Goal: Find contact information: Find contact information

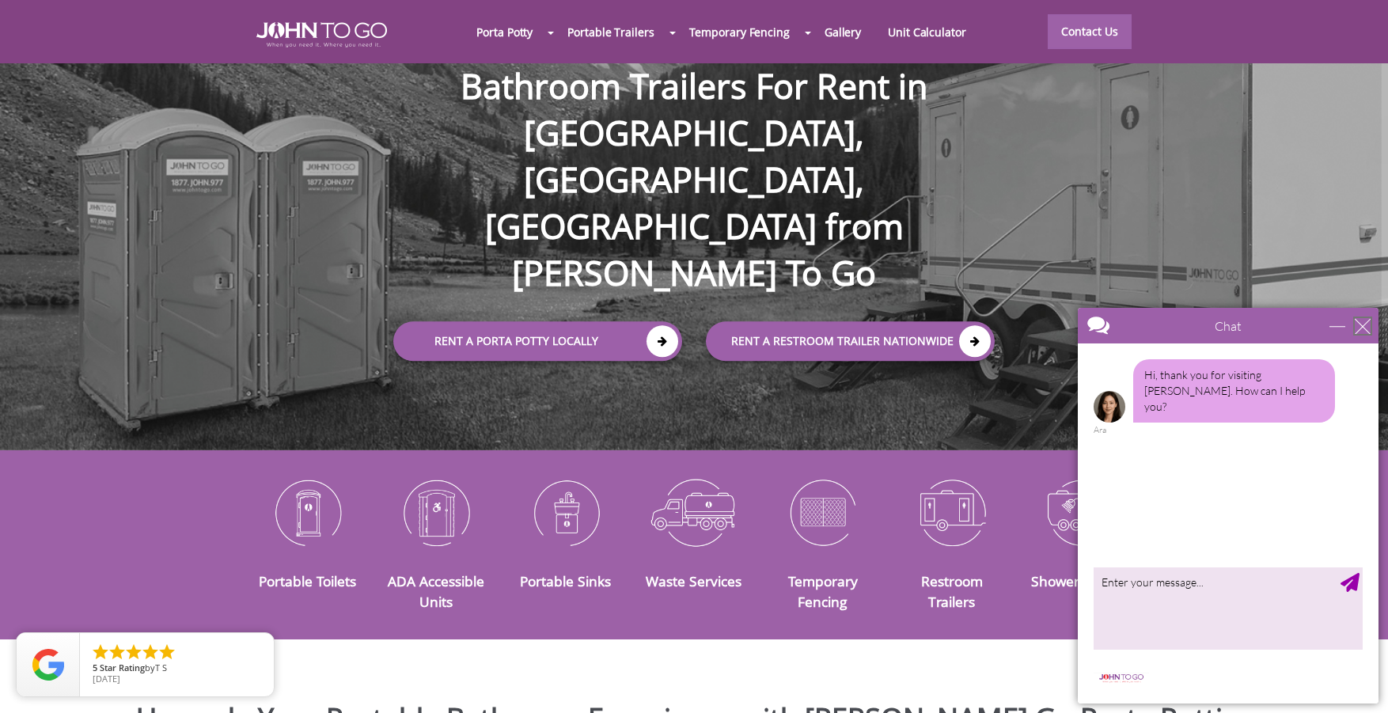
click at [1359, 320] on div "close" at bounding box center [1362, 326] width 16 height 16
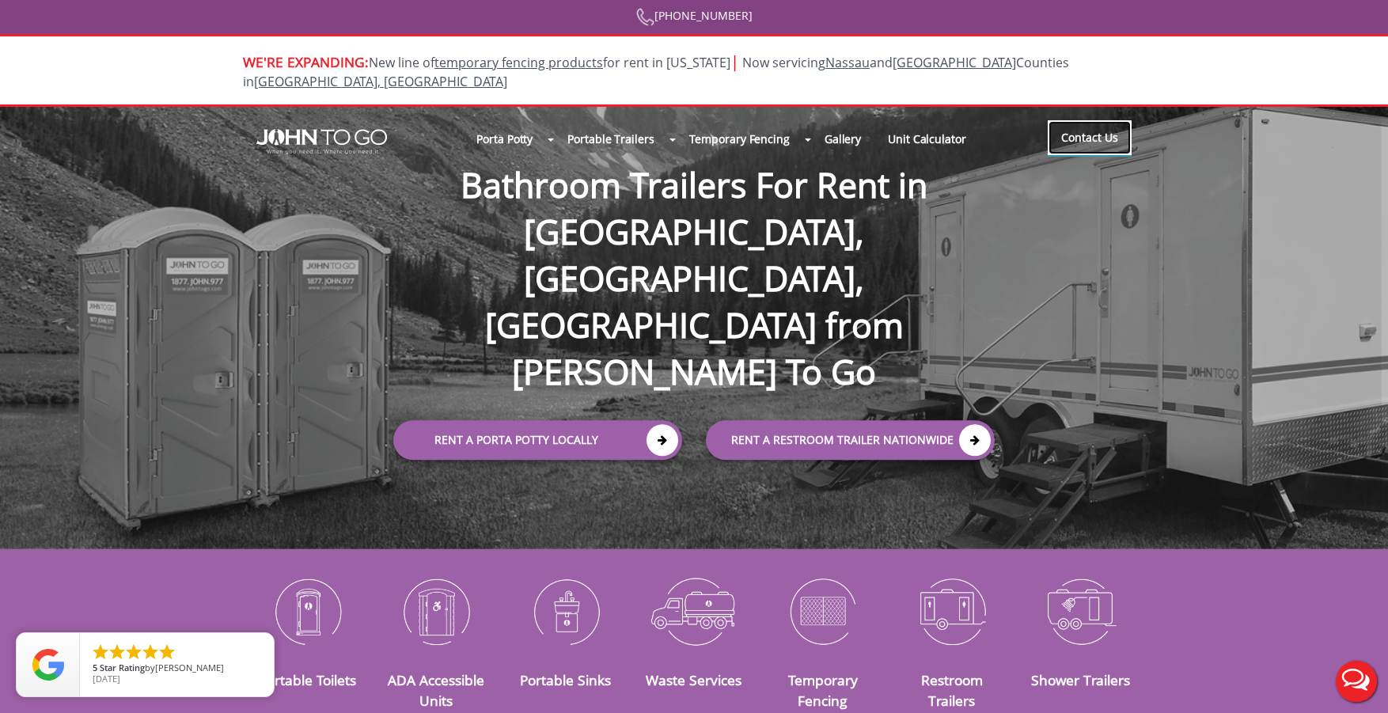
click at [1095, 120] on link "Contact Us" at bounding box center [1089, 137] width 84 height 35
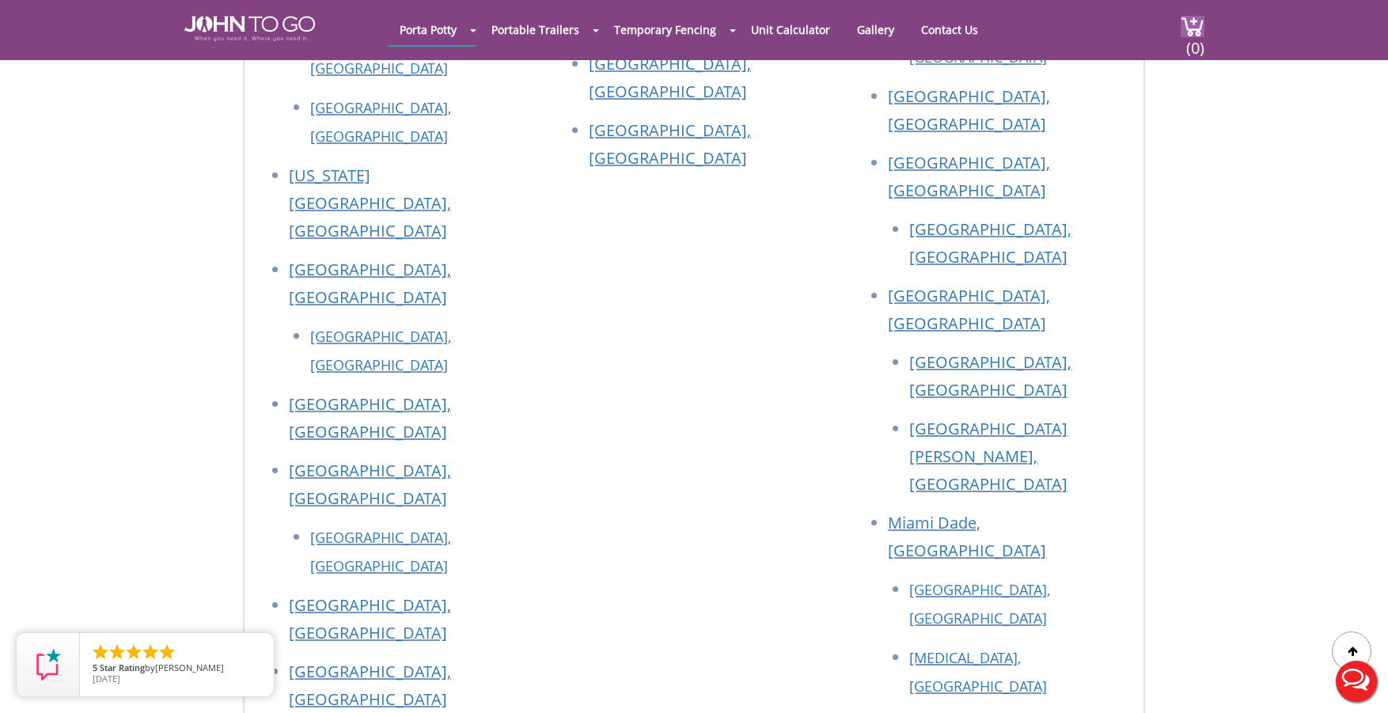
scroll to position [3008, 0]
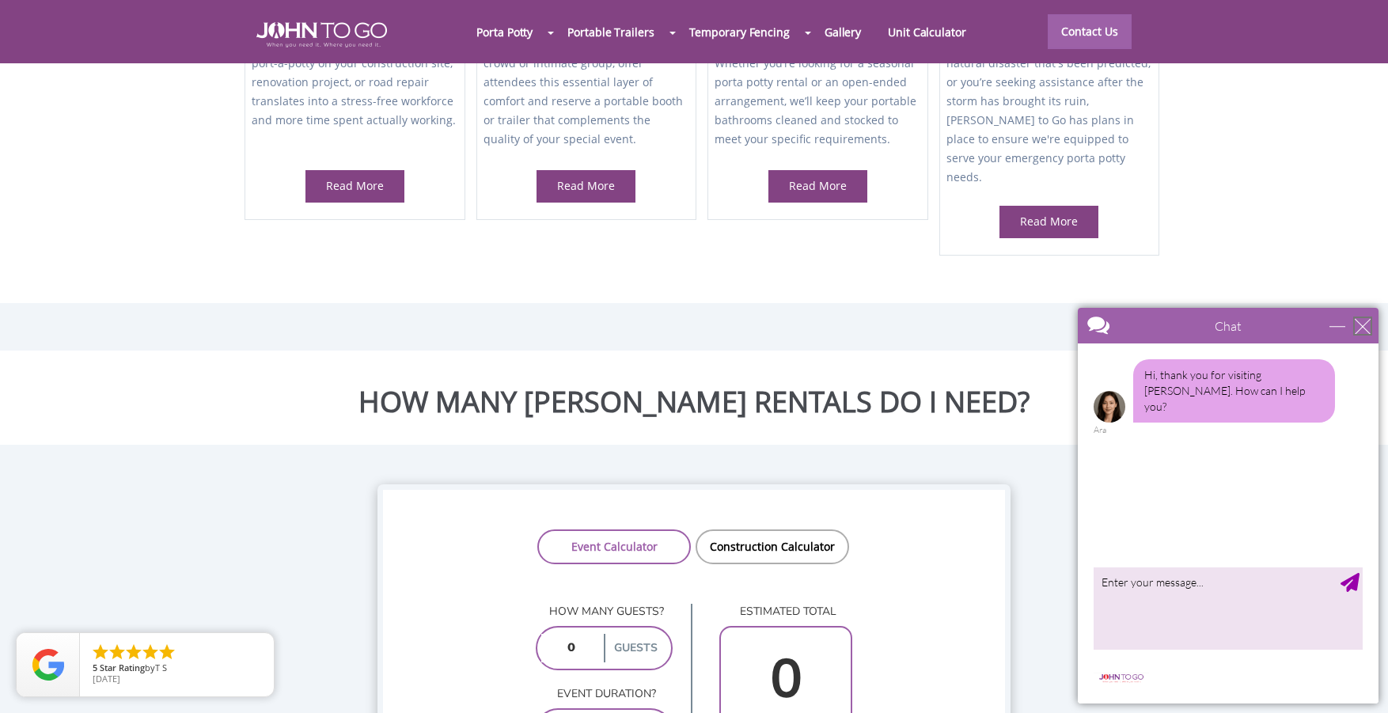
click at [1366, 329] on div "close" at bounding box center [1362, 326] width 16 height 16
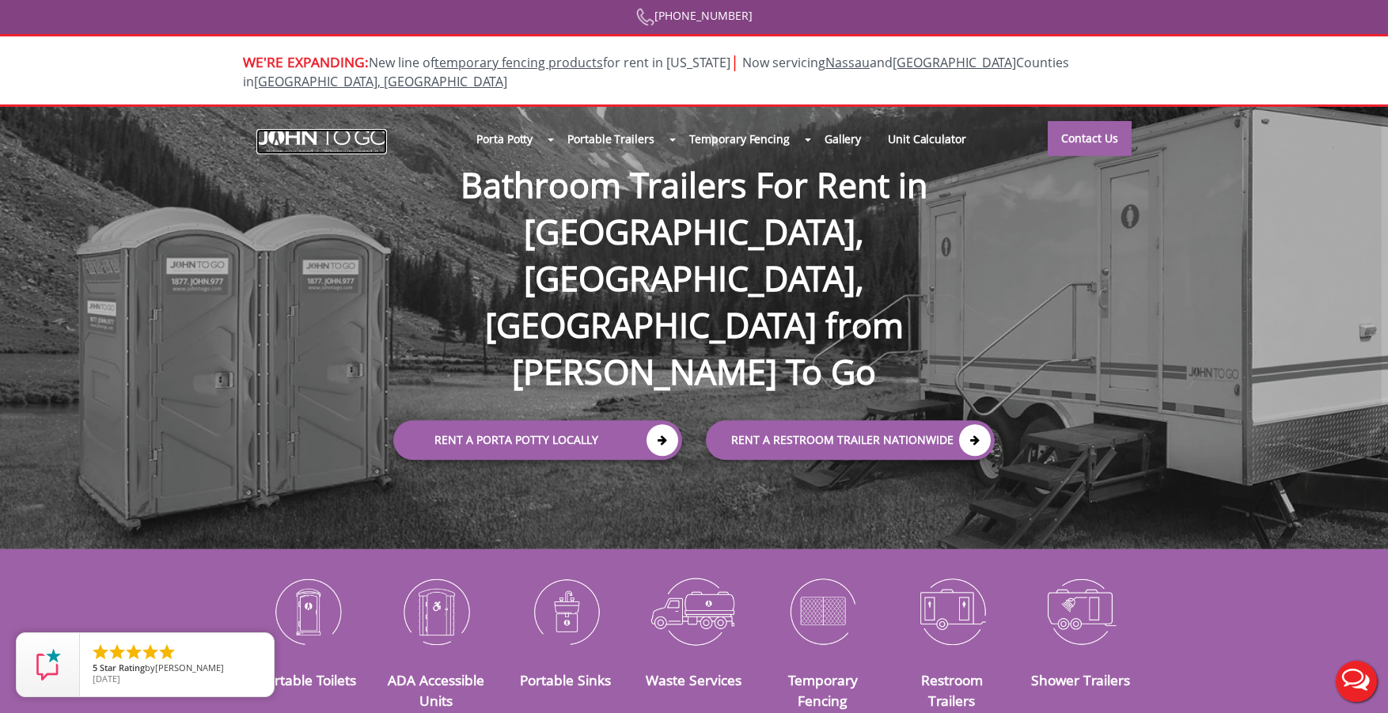
click at [311, 129] on img at bounding box center [321, 141] width 131 height 25
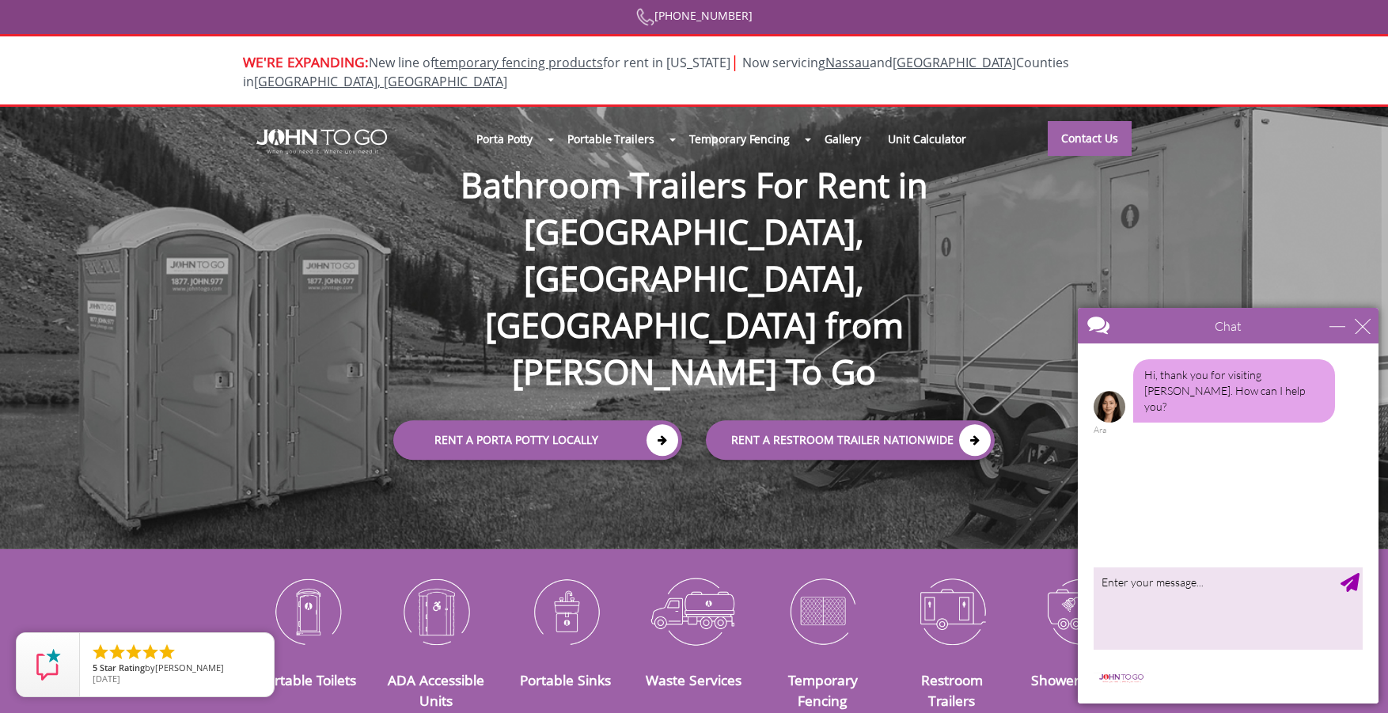
click at [1362, 335] on div "Chat" at bounding box center [1228, 326] width 301 height 36
click at [1356, 323] on div "close" at bounding box center [1362, 326] width 16 height 16
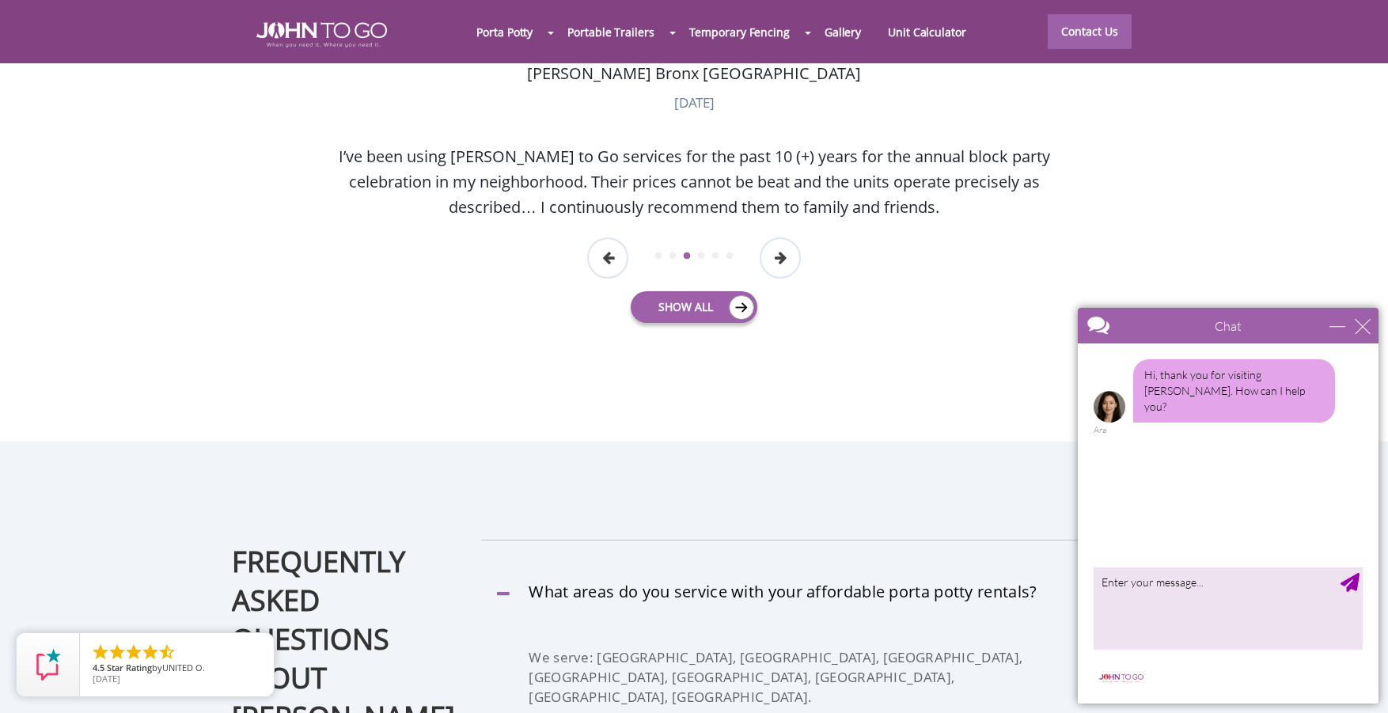
scroll to position [4862, 0]
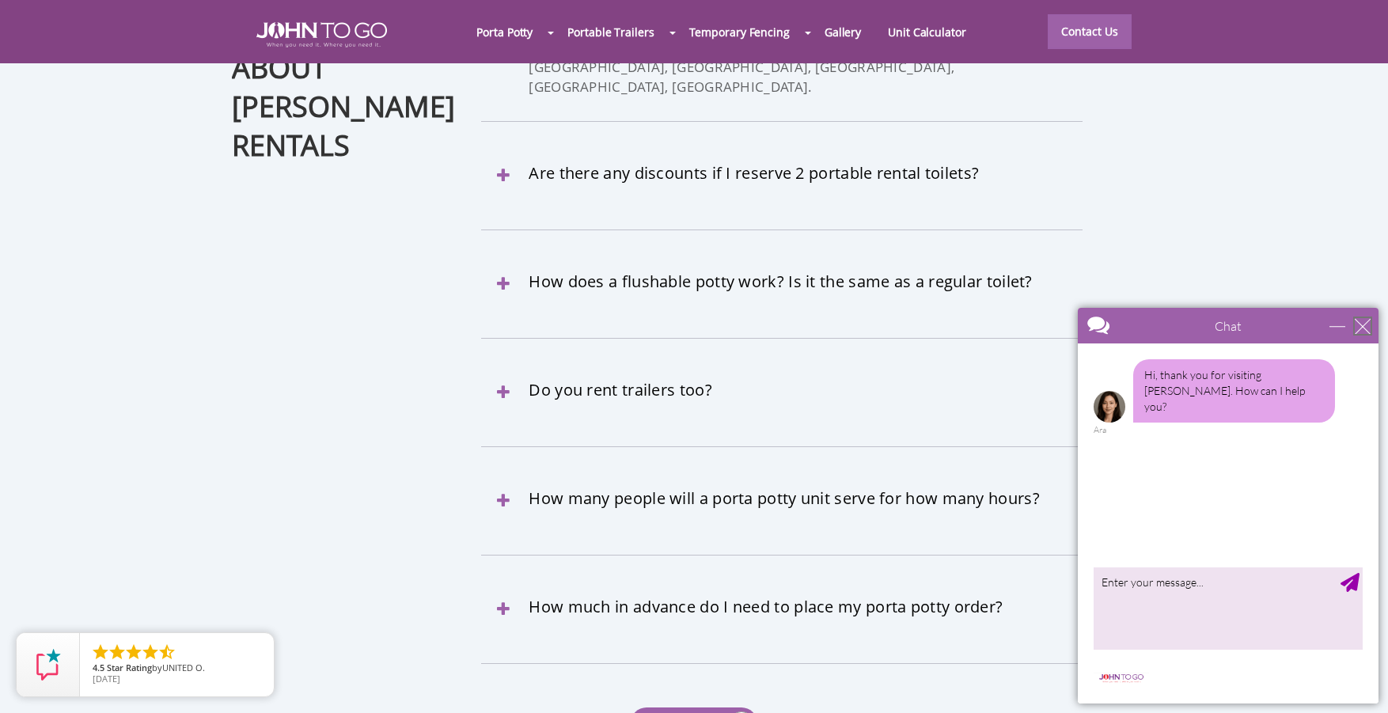
click at [1358, 329] on div "close" at bounding box center [1362, 326] width 16 height 16
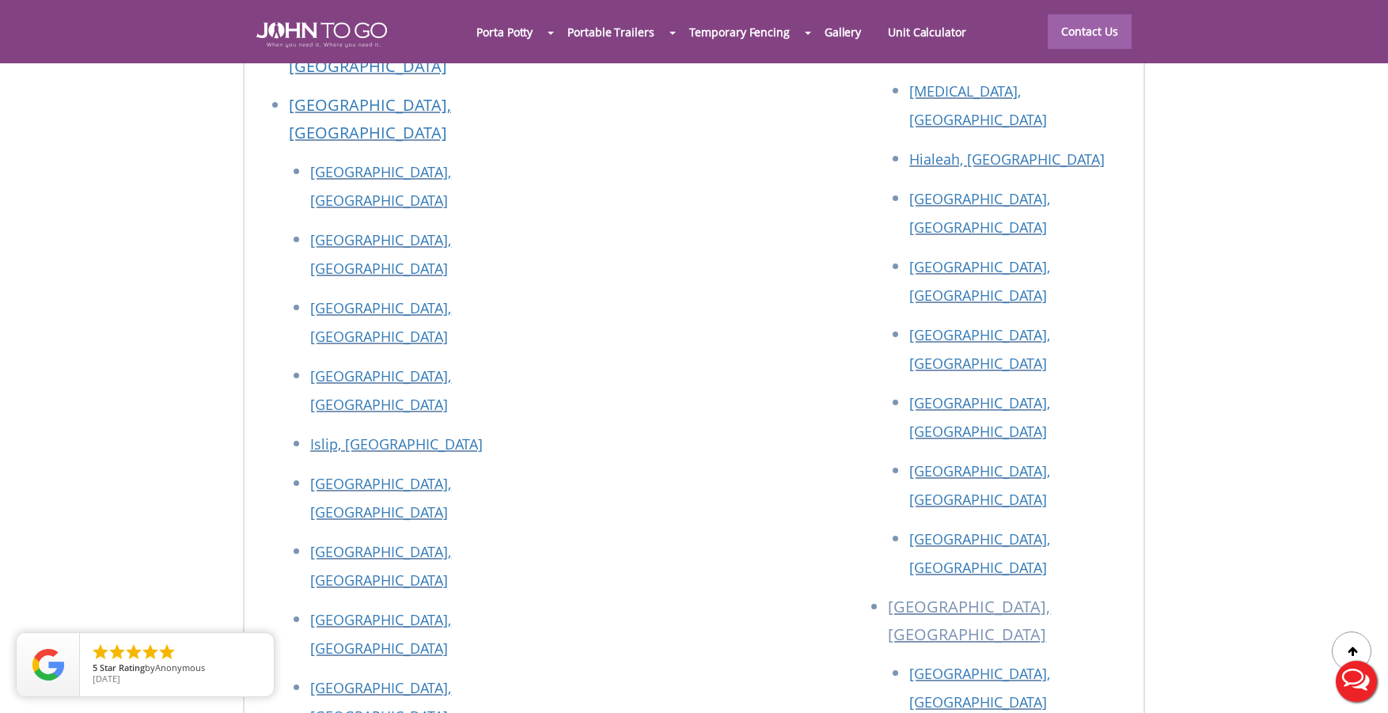
scroll to position [7134, 0]
